Goal: Navigation & Orientation: Find specific page/section

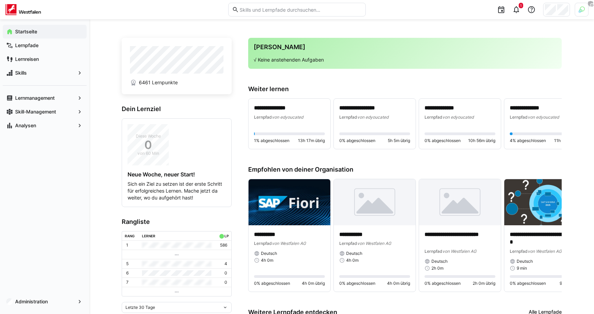
click at [578, 9] on div at bounding box center [582, 10] width 14 height 14
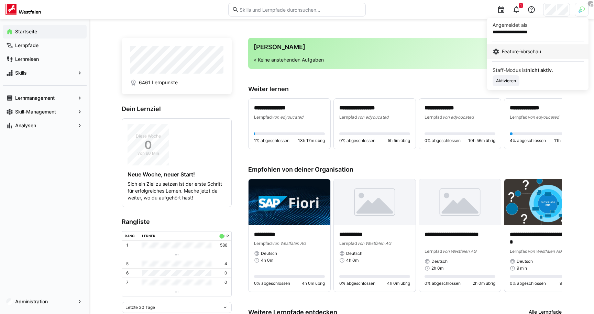
click at [507, 53] on span "Feature-Vorschau" at bounding box center [521, 51] width 39 height 7
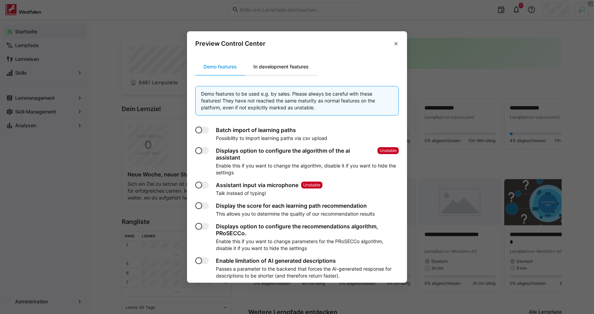
click at [284, 61] on div "In development features" at bounding box center [281, 66] width 72 height 17
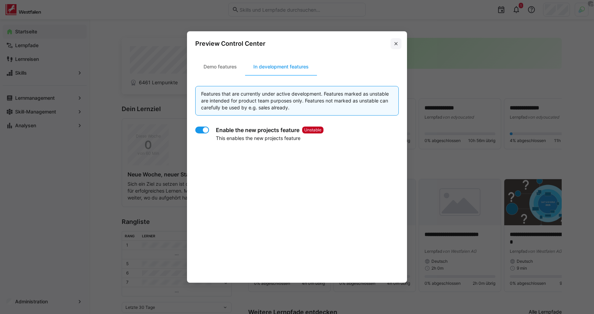
click at [393, 46] on eds-icon at bounding box center [396, 44] width 6 height 6
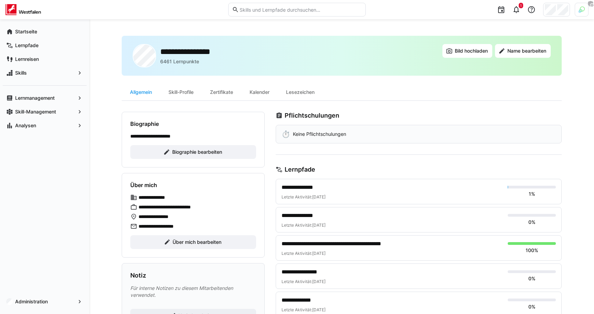
click at [208, 80] on div "**********" at bounding box center [342, 68] width 440 height 65
click at [0, 0] on app-navigation-label "Administration" at bounding box center [0, 0] width 0 height 0
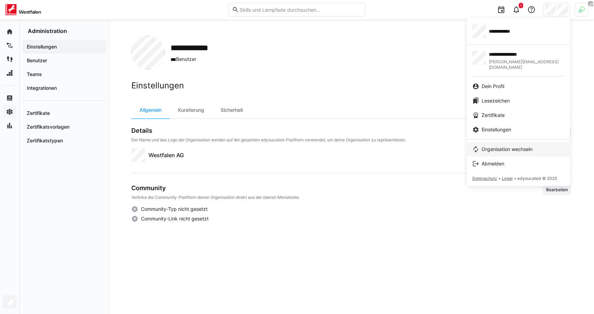
click at [500, 142] on link "Organisation wechseln" at bounding box center [518, 149] width 103 height 14
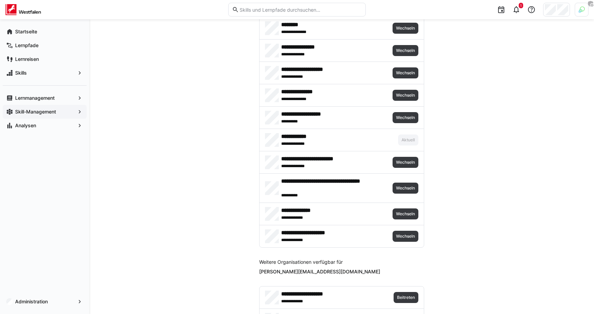
scroll to position [1545, 0]
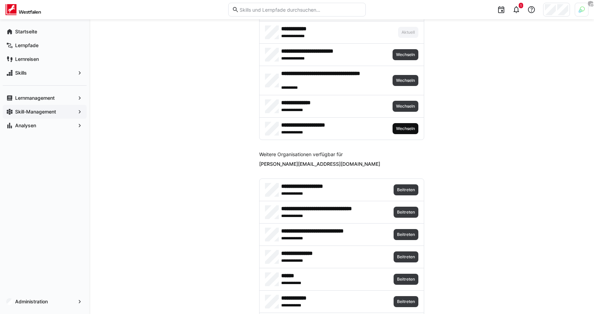
click at [410, 125] on span "Wechseln" at bounding box center [406, 128] width 26 height 11
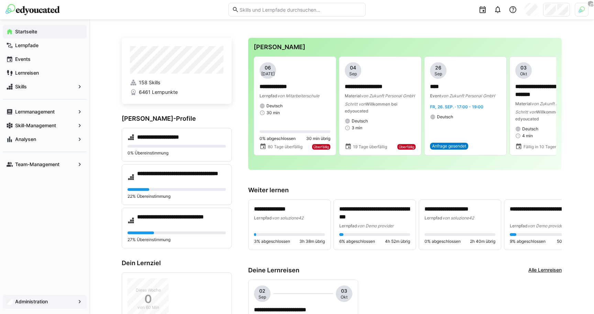
click at [45, 296] on div "Administration" at bounding box center [45, 302] width 84 height 14
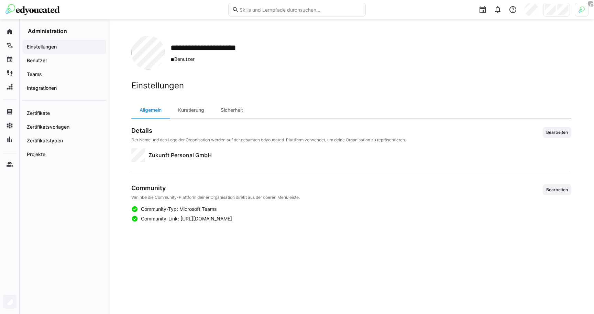
click at [50, 163] on div "Einstellungen Benutzer Teams Integrationen Zertifikate Zertifikatsvorlagen Zert…" at bounding box center [64, 100] width 89 height 132
click at [50, 155] on span "Projekte" at bounding box center [64, 154] width 77 height 7
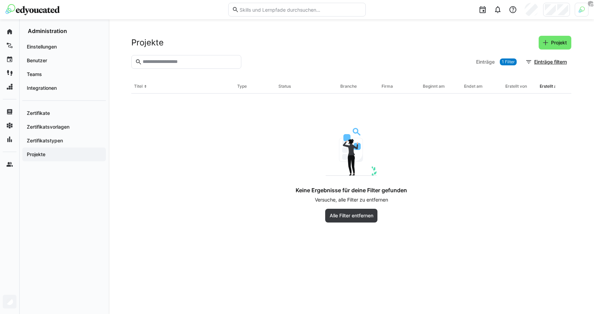
click at [289, 120] on app-empty-results "Keine Ergebnisse für deine Filter gefunden Versuche, alle Filter zu entfernen A…" at bounding box center [351, 158] width 440 height 129
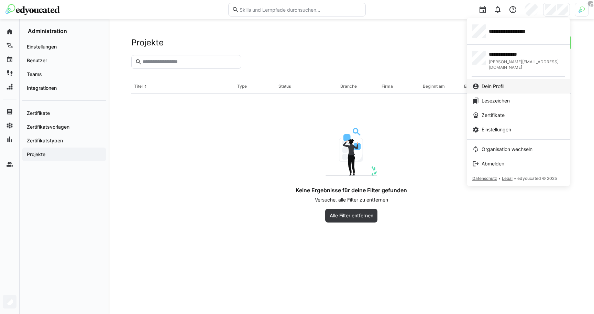
click at [486, 83] on span "Dein Profil" at bounding box center [493, 86] width 23 height 7
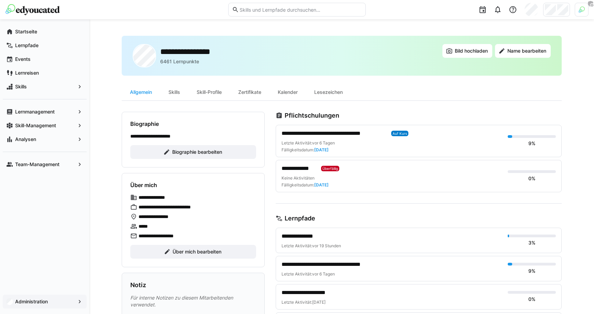
click at [100, 134] on div "**********" at bounding box center [341, 289] width 505 height 540
click at [44, 296] on div "Administration" at bounding box center [45, 302] width 84 height 14
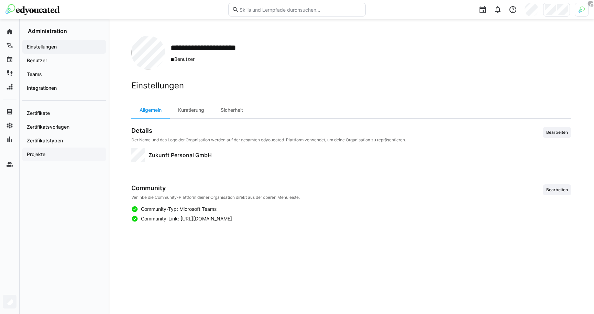
click at [39, 149] on div "Projekte" at bounding box center [64, 155] width 84 height 14
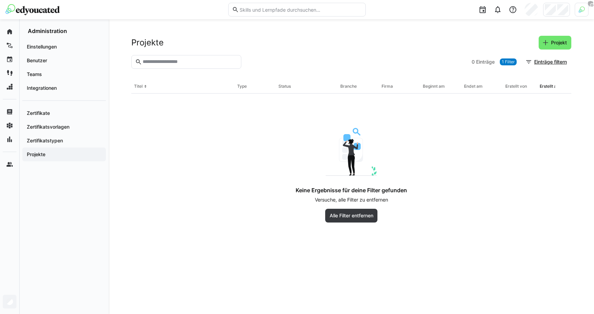
click at [317, 39] on div "Projekte Projekt" at bounding box center [351, 43] width 440 height 14
